Goal: Task Accomplishment & Management: Manage account settings

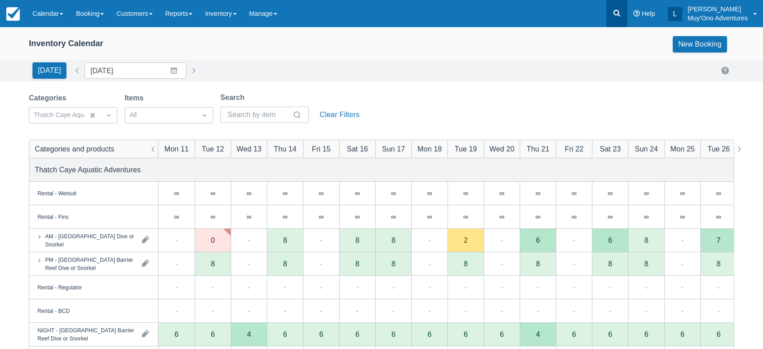
click at [621, 11] on icon at bounding box center [617, 13] width 9 height 9
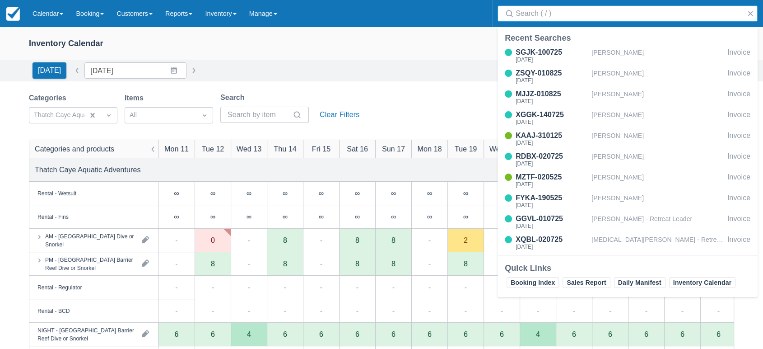
click at [591, 12] on input "Search" at bounding box center [630, 13] width 228 height 16
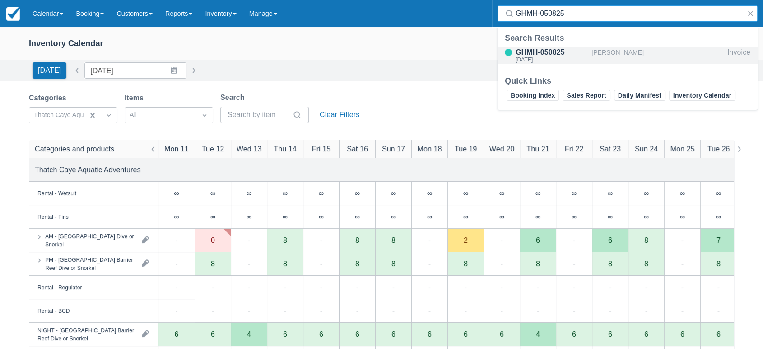
type input "GHMH-050825"
click at [539, 49] on div "GHMH-050825" at bounding box center [552, 52] width 72 height 11
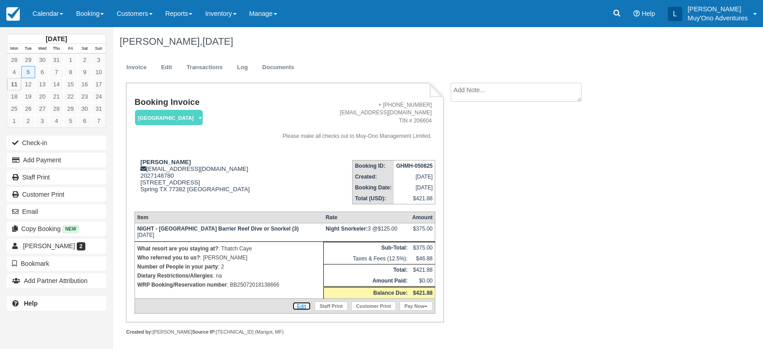
click at [297, 303] on link "Edit" at bounding box center [301, 305] width 19 height 9
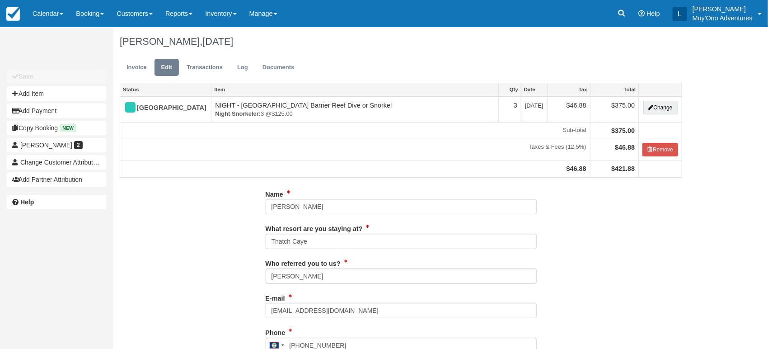
type input "2027148780"
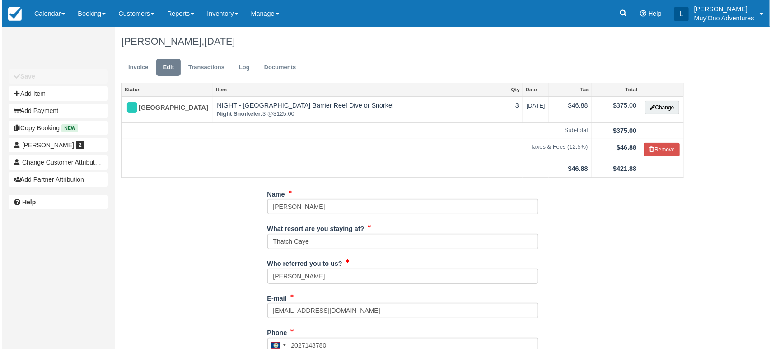
scroll to position [26, 0]
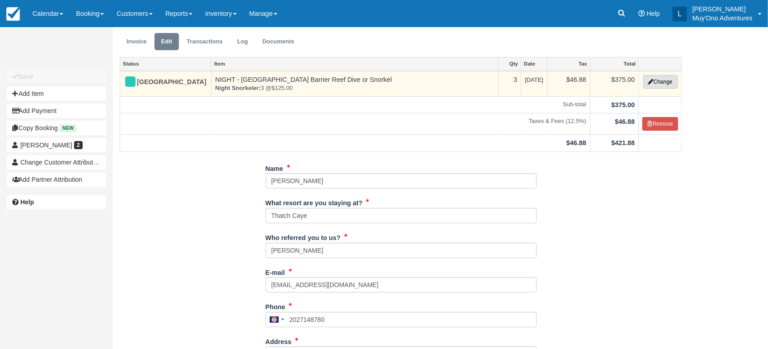
click at [655, 82] on button "Change" at bounding box center [660, 82] width 34 height 14
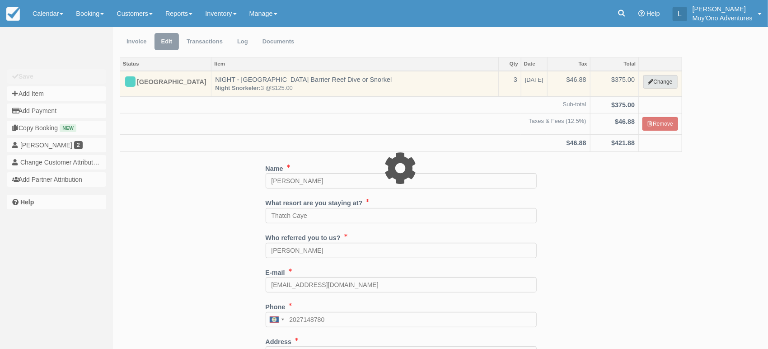
select select "64"
type input "375.00"
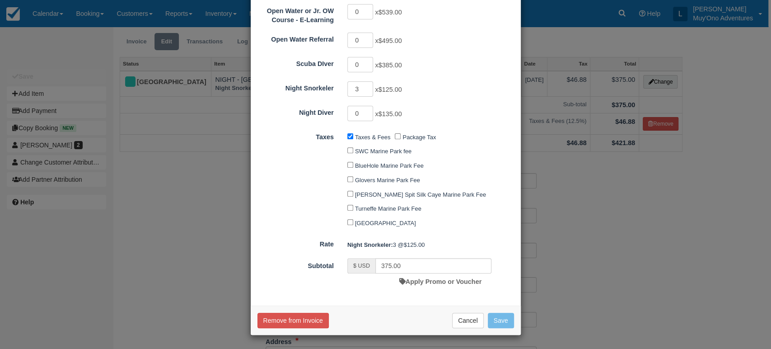
scroll to position [0, 0]
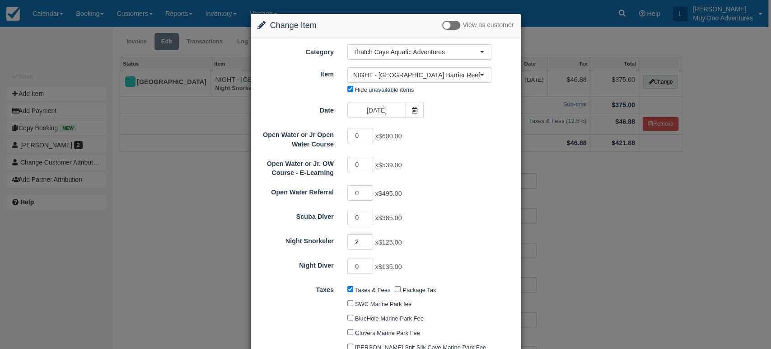
click at [366, 243] on input "2" at bounding box center [360, 241] width 26 height 15
type input "1"
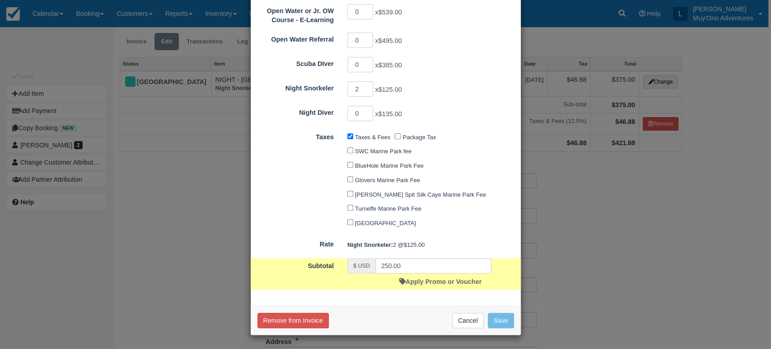
type input "125.00"
click at [496, 320] on button "Save" at bounding box center [501, 320] width 26 height 15
checkbox input "false"
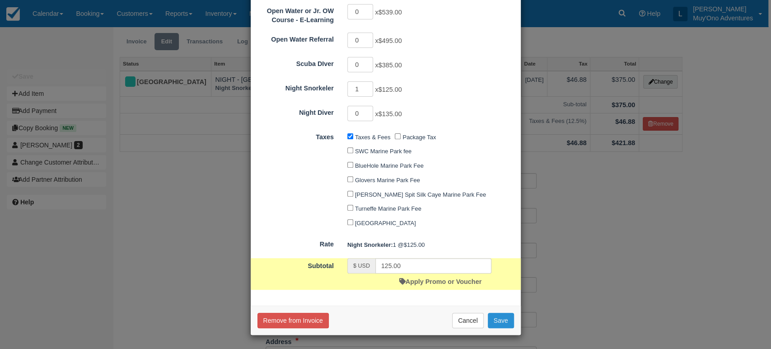
checkbox input "false"
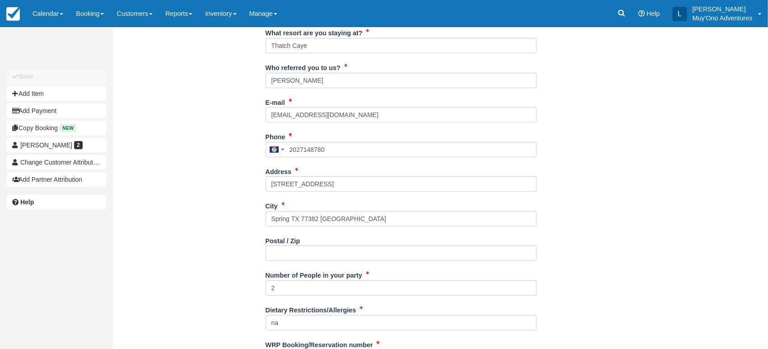
scroll to position [239, 0]
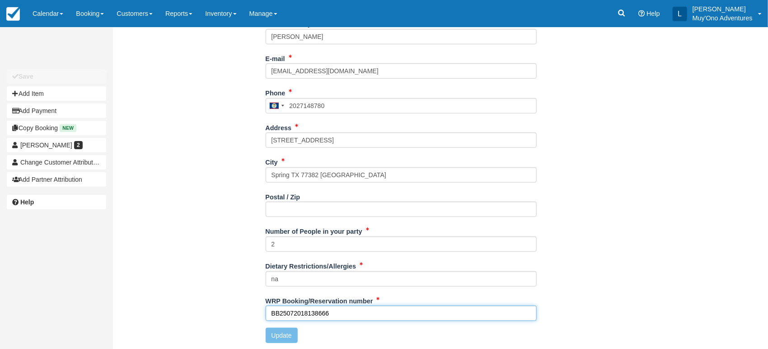
click at [340, 309] on input "BB25072018138666" at bounding box center [401, 312] width 271 height 15
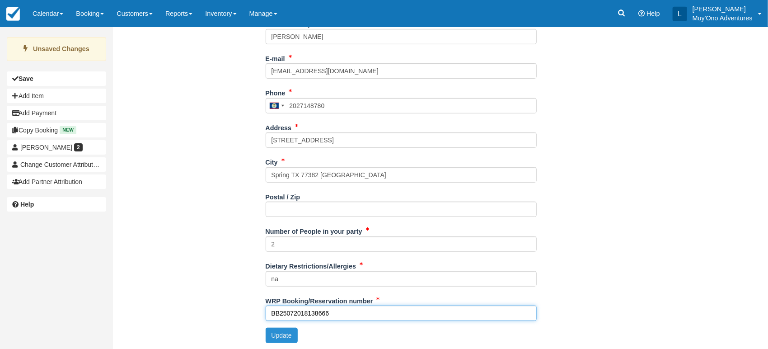
type input "BB25072018138666"
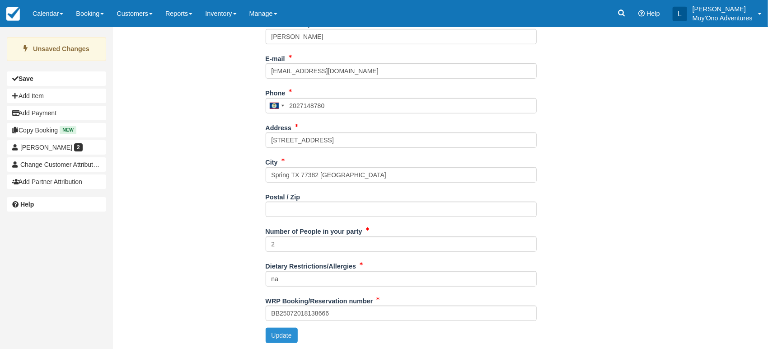
click at [287, 335] on button "Update" at bounding box center [282, 335] width 32 height 15
type input "[PHONE_NUMBER]"
